Goal: Information Seeking & Learning: Learn about a topic

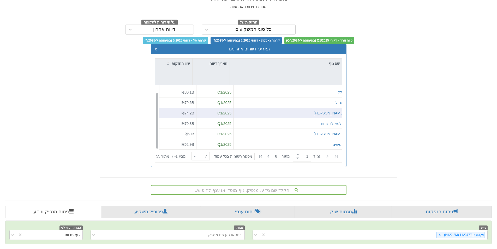
scroll to position [23, 0]
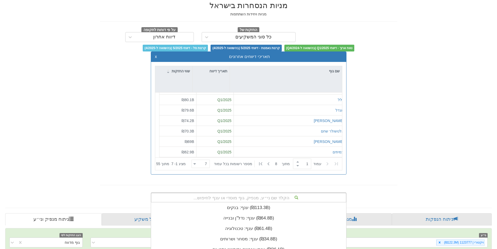
click at [267, 194] on div "הקלד שם ני״ע, מנפיק, גוף מוסדי או ענף לחיפוש... ענף: ‏בנקים ‎(₪113.3B)‎ ענף: ‏נ…" at bounding box center [249, 197] width 196 height 10
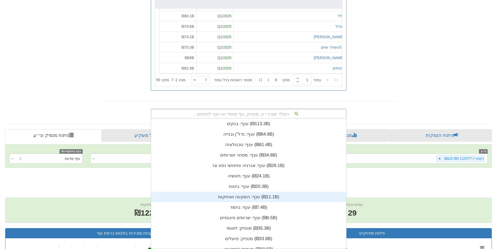
scroll to position [130, 0]
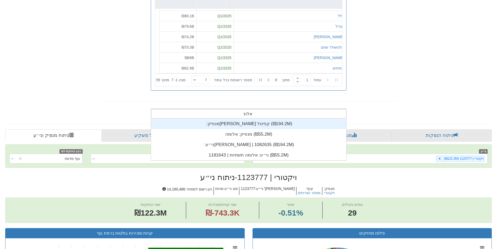
type input "אלומה"
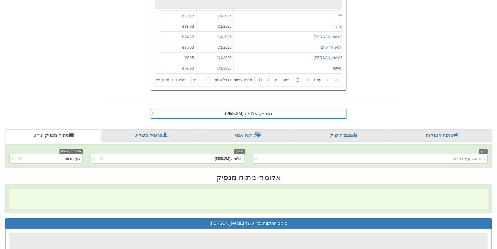
scroll to position [0, 951]
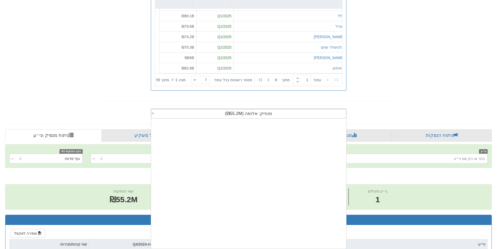
drag, startPoint x: 298, startPoint y: 113, endPoint x: 296, endPoint y: 116, distance: 3.3
click at [296, 116] on div "מנפיק: ‏אלומה ‎(₪55.2M)‎" at bounding box center [248, 113] width 195 height 9
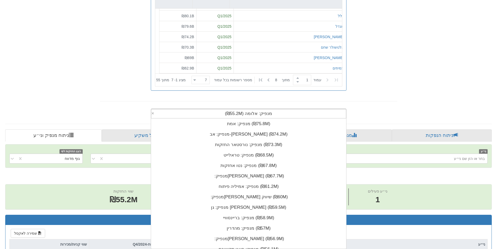
drag, startPoint x: 224, startPoint y: 115, endPoint x: 289, endPoint y: 109, distance: 65.5
click at [289, 111] on div "מנפיק: ‏אלומה ‎(₪55.2M)‎" at bounding box center [248, 113] width 195 height 9
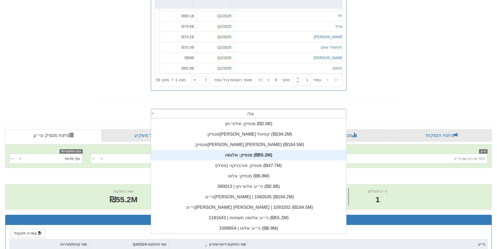
scroll to position [0, 0]
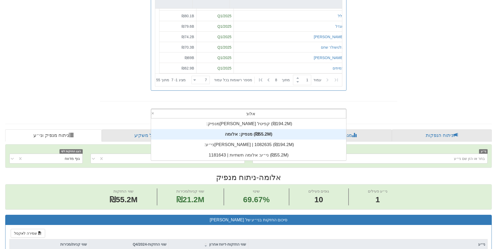
type input "אלומה"
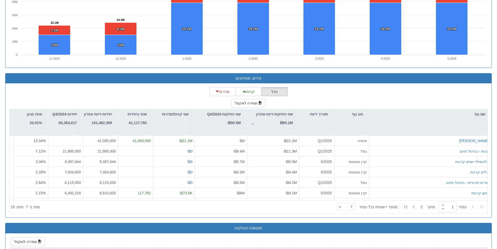
scroll to position [576, 0]
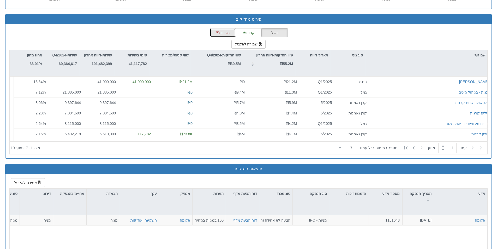
click at [216, 31] on span "button" at bounding box center [217, 33] width 4 height 4
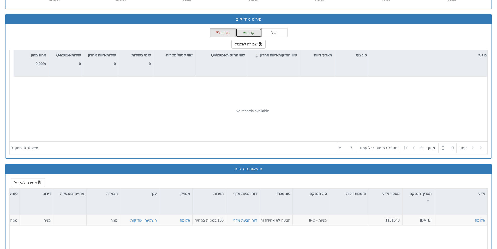
click at [245, 33] on span "button" at bounding box center [245, 33] width 4 height 4
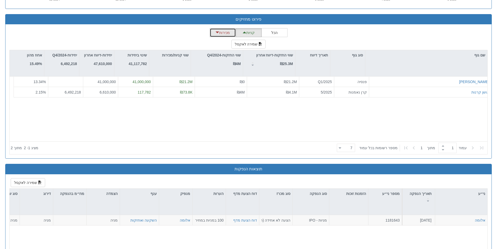
click at [230, 34] on button "מכירות" at bounding box center [223, 32] width 26 height 9
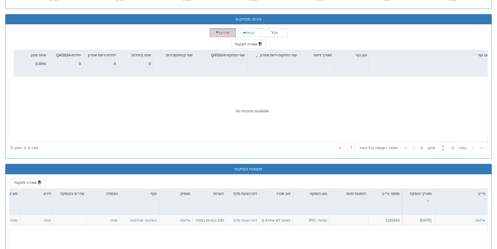
click at [230, 34] on button "מכירות" at bounding box center [223, 32] width 26 height 9
click at [247, 32] on button "קניות" at bounding box center [249, 32] width 26 height 9
type input "1"
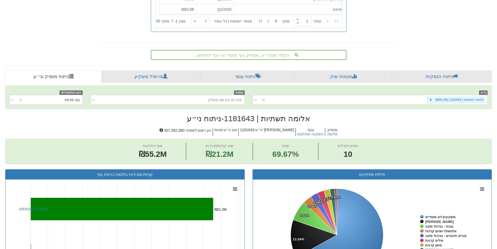
scroll to position [159, 0]
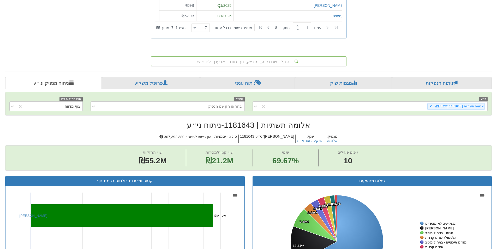
click at [280, 63] on div "הקלד שם ני״ע, מנפיק, גוף מוסדי או ענף לחיפוש..." at bounding box center [248, 61] width 195 height 9
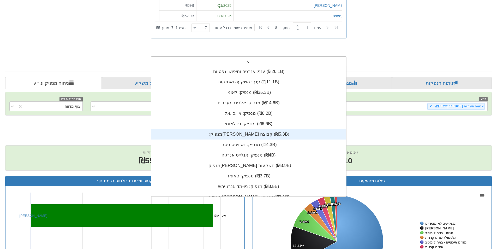
scroll to position [4, 0]
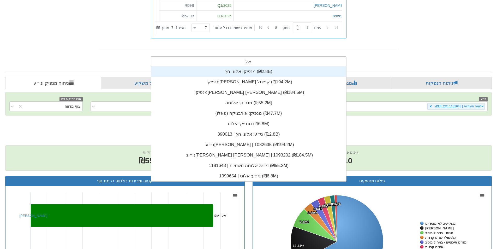
type input "אלומה"
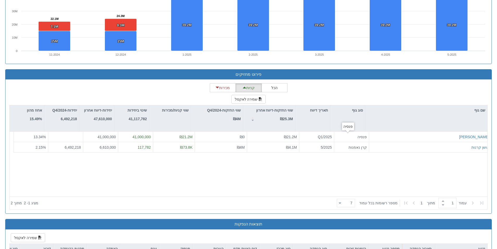
scroll to position [524, 0]
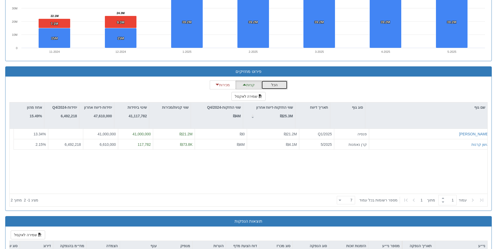
click at [277, 85] on button "הכל" at bounding box center [274, 84] width 26 height 9
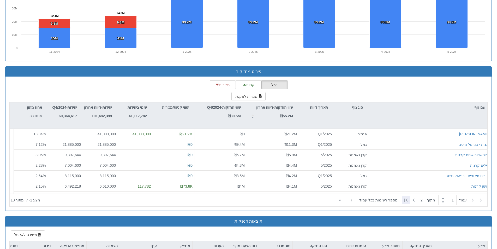
click at [407, 200] on icon at bounding box center [406, 200] width 6 height 6
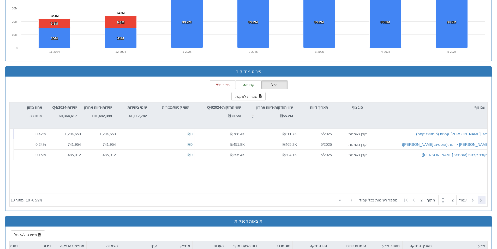
click at [481, 200] on icon at bounding box center [481, 199] width 3 height 3
type input "1"
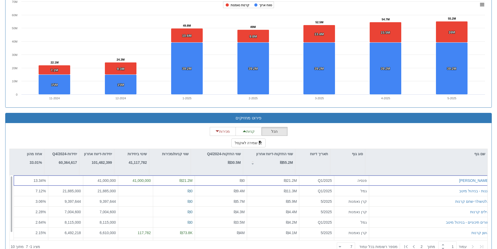
scroll to position [522, 0]
